Goal: Task Accomplishment & Management: Use online tool/utility

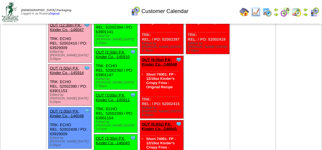
scroll to position [159, 0]
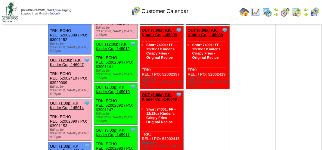
click at [76, 101] on link "OUT (1:00p) P.K, Kinder Co.,-145914" at bounding box center [67, 105] width 34 height 9
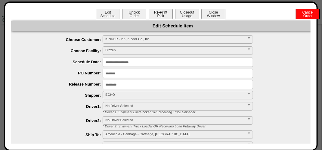
click at [159, 15] on button "Re-Print Pick" at bounding box center [161, 14] width 24 height 11
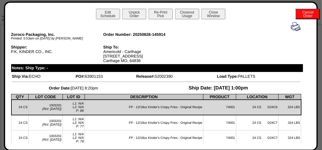
click at [291, 22] on img at bounding box center [296, 27] width 10 height 10
click at [293, 26] on img at bounding box center [296, 27] width 10 height 10
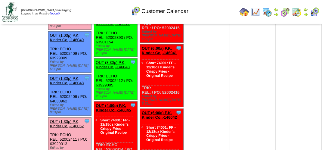
scroll to position [280, 0]
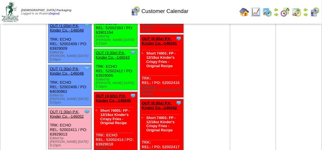
click at [80, 110] on link "OUT (1:30p) P.K, Kinder Co.,-146052" at bounding box center [67, 114] width 34 height 9
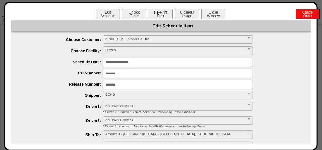
click at [163, 13] on button "Re-Print Pick" at bounding box center [161, 14] width 24 height 11
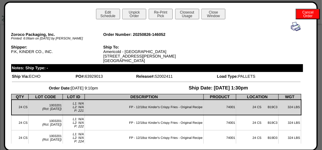
drag, startPoint x: 292, startPoint y: 27, endPoint x: 288, endPoint y: 25, distance: 4.2
click at [292, 27] on img at bounding box center [296, 27] width 10 height 10
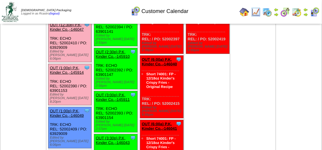
scroll to position [159, 0]
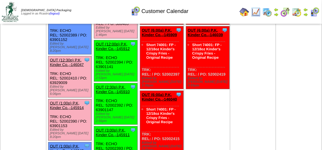
click at [69, 101] on link "OUT (1:00p) P.K, Kinder Co.,-145914" at bounding box center [67, 105] width 34 height 9
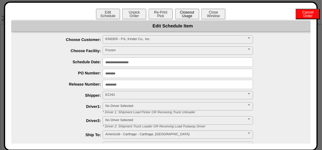
click at [184, 13] on button "Closeout Usage" at bounding box center [187, 14] width 24 height 11
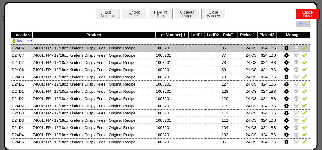
click at [303, 48] on img at bounding box center [305, 47] width 5 height 5
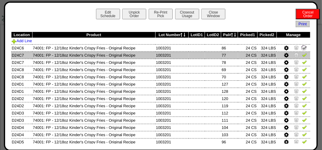
click at [303, 56] on img at bounding box center [305, 54] width 5 height 5
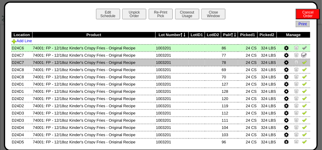
click at [303, 64] on img at bounding box center [305, 62] width 5 height 5
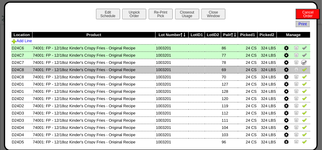
click at [303, 70] on img at bounding box center [305, 69] width 5 height 5
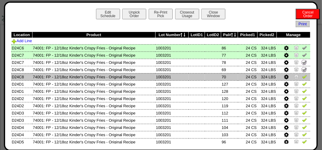
click at [303, 77] on img at bounding box center [305, 76] width 5 height 5
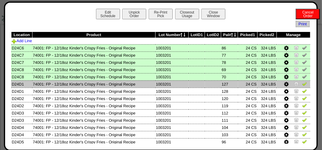
click at [303, 85] on img at bounding box center [305, 83] width 5 height 5
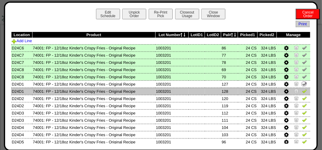
click at [303, 92] on img at bounding box center [305, 91] width 5 height 5
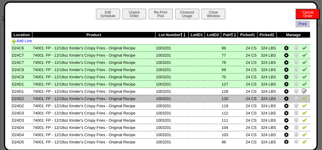
click at [303, 98] on img at bounding box center [305, 98] width 5 height 5
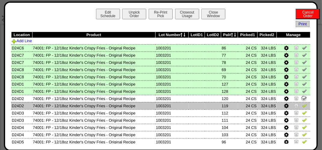
click at [303, 105] on img at bounding box center [305, 105] width 5 height 5
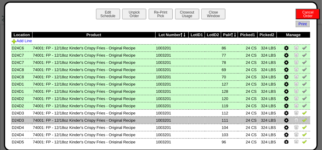
click at [303, 121] on img at bounding box center [305, 120] width 5 height 5
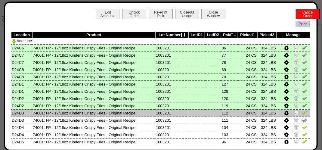
click at [303, 113] on img at bounding box center [305, 112] width 5 height 5
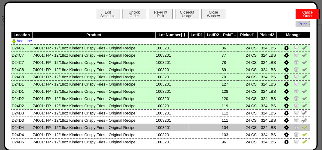
click at [303, 127] on img at bounding box center [305, 127] width 5 height 5
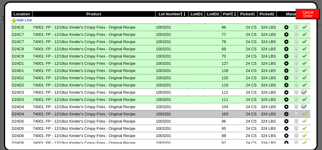
scroll to position [60, 0]
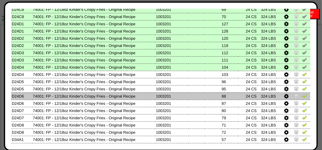
click at [303, 95] on img at bounding box center [305, 95] width 5 height 5
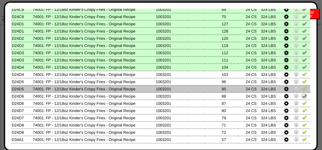
click at [303, 90] on img at bounding box center [305, 88] width 5 height 5
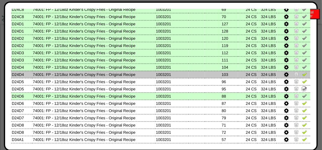
drag, startPoint x: 301, startPoint y: 83, endPoint x: 301, endPoint y: 77, distance: 6.3
click at [303, 82] on img at bounding box center [305, 81] width 5 height 5
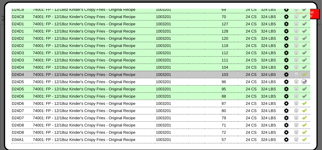
click at [303, 74] on img at bounding box center [305, 74] width 5 height 5
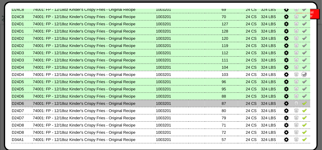
click at [303, 103] on img at bounding box center [305, 103] width 5 height 5
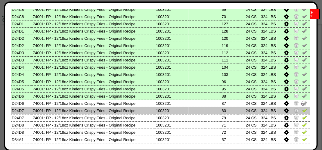
click at [303, 113] on img at bounding box center [305, 110] width 5 height 5
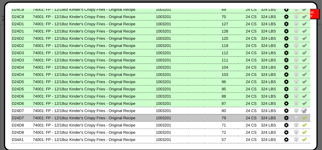
click at [303, 118] on img at bounding box center [305, 117] width 5 height 5
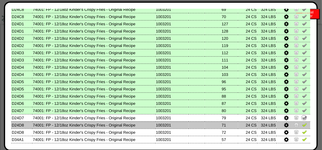
click at [303, 125] on img at bounding box center [305, 124] width 5 height 5
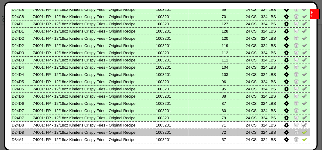
click at [301, 136] on td at bounding box center [294, 132] width 34 height 7
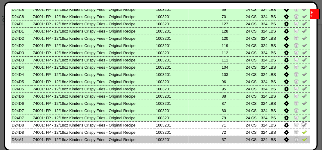
click at [303, 137] on img at bounding box center [305, 139] width 5 height 5
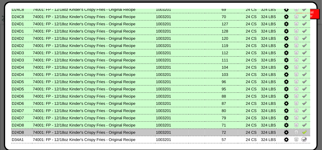
click at [303, 134] on img at bounding box center [305, 132] width 5 height 5
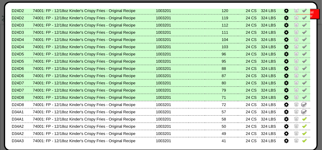
scroll to position [121, 0]
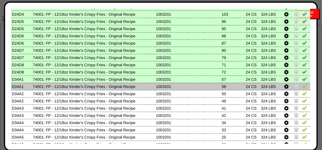
click at [303, 86] on img at bounding box center [305, 86] width 5 height 5
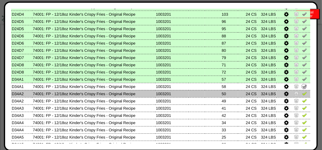
click at [303, 96] on img at bounding box center [305, 93] width 5 height 5
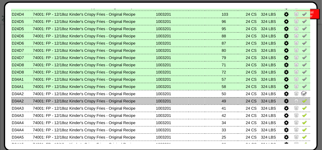
click at [303, 99] on img at bounding box center [305, 100] width 5 height 5
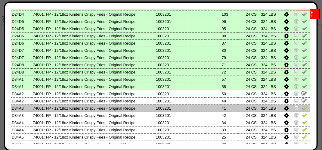
click at [303, 109] on img at bounding box center [305, 107] width 5 height 5
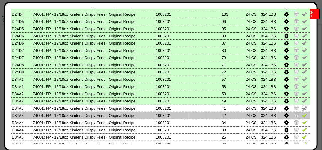
click at [303, 116] on img at bounding box center [305, 115] width 5 height 5
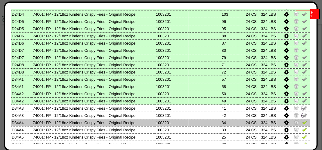
click at [303, 123] on img at bounding box center [305, 122] width 5 height 5
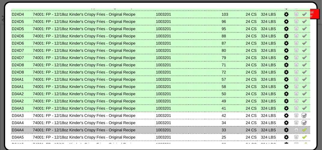
click at [303, 128] on img at bounding box center [305, 129] width 5 height 5
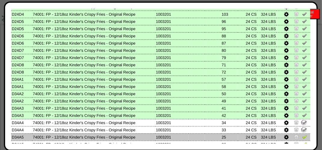
click at [303, 136] on img at bounding box center [305, 136] width 5 height 5
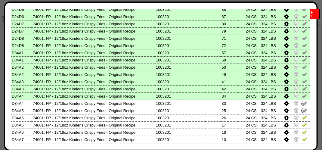
scroll to position [181, 0]
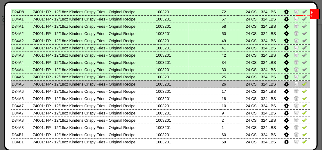
click at [303, 84] on img at bounding box center [305, 83] width 5 height 5
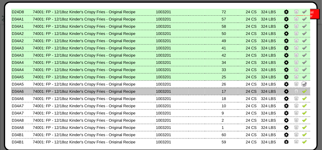
click at [303, 91] on img at bounding box center [305, 91] width 5 height 5
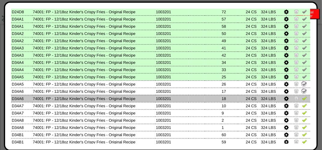
click at [303, 97] on img at bounding box center [305, 98] width 5 height 5
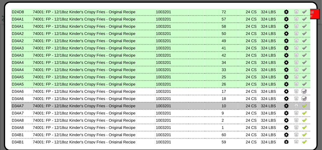
click at [303, 104] on img at bounding box center [305, 105] width 5 height 5
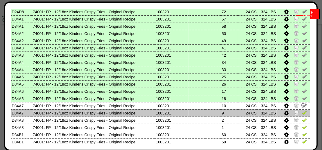
click at [303, 113] on img at bounding box center [305, 112] width 5 height 5
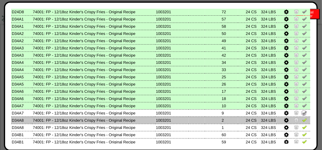
click at [303, 121] on img at bounding box center [305, 120] width 5 height 5
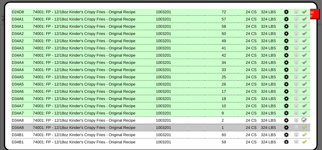
click at [303, 128] on img at bounding box center [305, 127] width 5 height 5
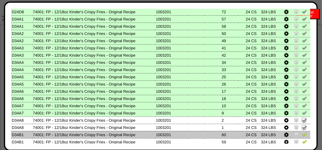
click at [303, 134] on img at bounding box center [305, 134] width 5 height 5
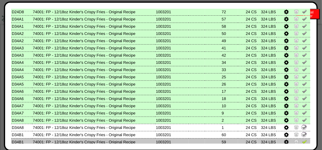
click at [303, 140] on img at bounding box center [305, 141] width 5 height 5
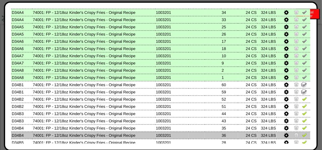
scroll to position [241, 0]
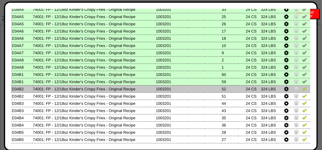
click at [303, 89] on img at bounding box center [305, 88] width 5 height 5
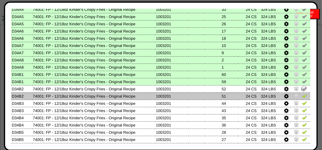
drag, startPoint x: 301, startPoint y: 96, endPoint x: 301, endPoint y: 99, distance: 3.3
click at [303, 96] on img at bounding box center [305, 95] width 5 height 5
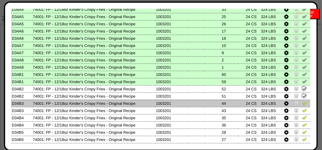
click at [303, 105] on img at bounding box center [305, 103] width 5 height 5
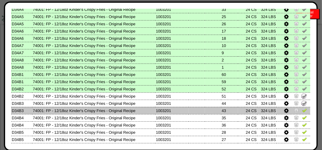
click at [303, 112] on img at bounding box center [305, 110] width 5 height 5
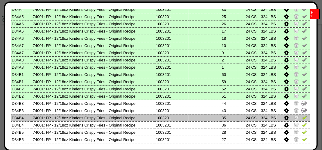
click at [303, 119] on img at bounding box center [305, 117] width 5 height 5
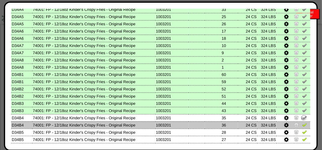
click at [303, 126] on img at bounding box center [305, 124] width 5 height 5
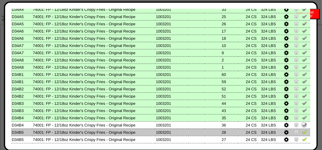
click at [303, 131] on img at bounding box center [305, 132] width 5 height 5
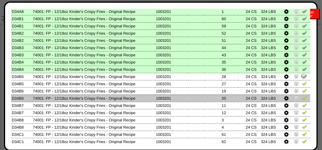
scroll to position [331, 0]
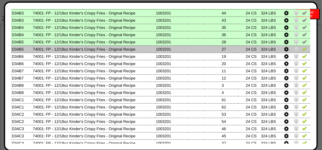
click at [303, 51] on img at bounding box center [305, 48] width 5 height 5
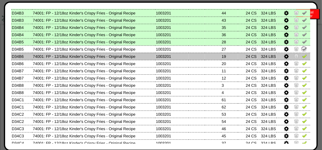
click at [303, 57] on img at bounding box center [305, 56] width 5 height 5
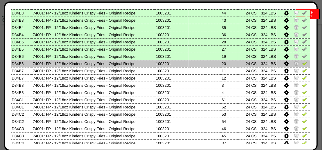
click at [303, 62] on img at bounding box center [305, 63] width 5 height 5
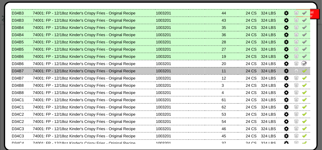
click at [303, 70] on img at bounding box center [305, 70] width 5 height 5
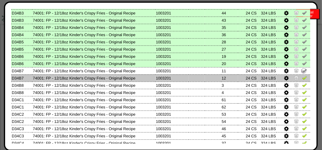
click at [303, 79] on img at bounding box center [305, 77] width 5 height 5
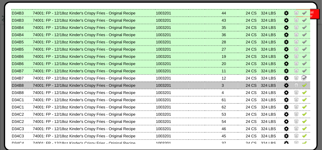
click at [303, 86] on img at bounding box center [305, 85] width 5 height 5
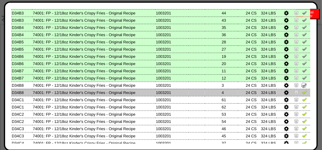
click at [303, 94] on img at bounding box center [305, 92] width 5 height 5
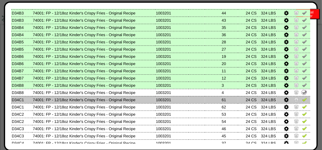
click at [303, 100] on img at bounding box center [305, 99] width 5 height 5
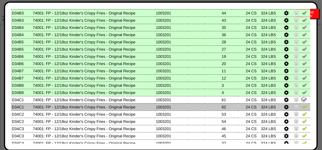
click at [303, 106] on img at bounding box center [305, 106] width 5 height 5
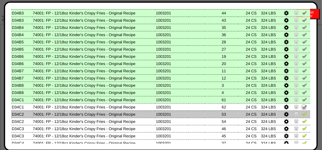
click at [303, 115] on img at bounding box center [305, 114] width 5 height 5
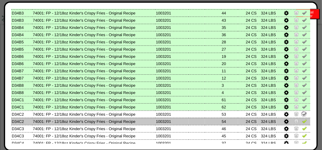
click at [303, 121] on img at bounding box center [305, 121] width 5 height 5
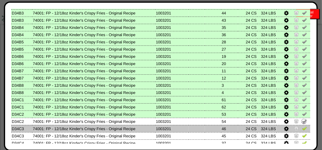
click at [303, 127] on img at bounding box center [305, 128] width 5 height 5
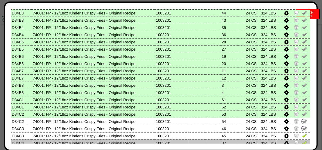
scroll to position [351, 0]
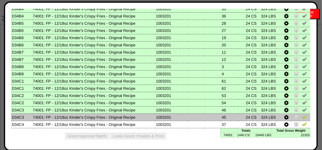
click at [303, 115] on img at bounding box center [305, 117] width 5 height 5
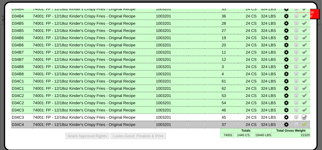
click at [303, 124] on img at bounding box center [305, 124] width 5 height 5
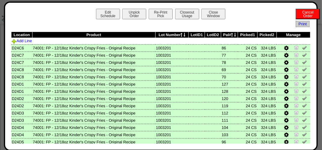
scroll to position [69, 0]
click at [183, 9] on button "Closeout Usage" at bounding box center [187, 14] width 24 height 11
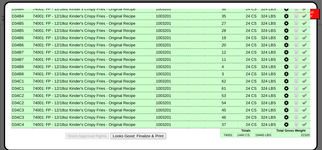
scroll to position [99, 0]
click at [150, 134] on button "Looks Good: Finalize & Print" at bounding box center [139, 136] width 56 height 6
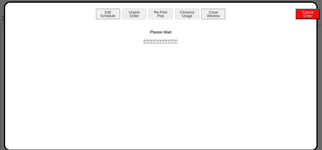
scroll to position [0, 0]
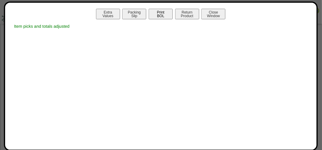
click at [163, 13] on button "Print BOL" at bounding box center [161, 14] width 24 height 11
